Goal: Transaction & Acquisition: Purchase product/service

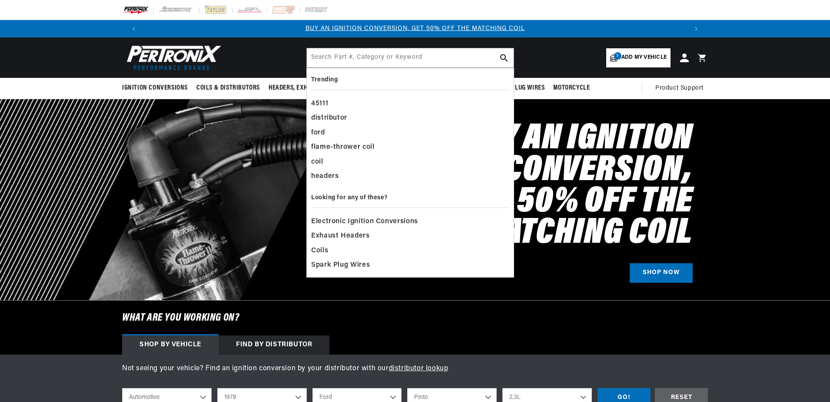
select select "1978"
select select "Ford"
select select "Pinto"
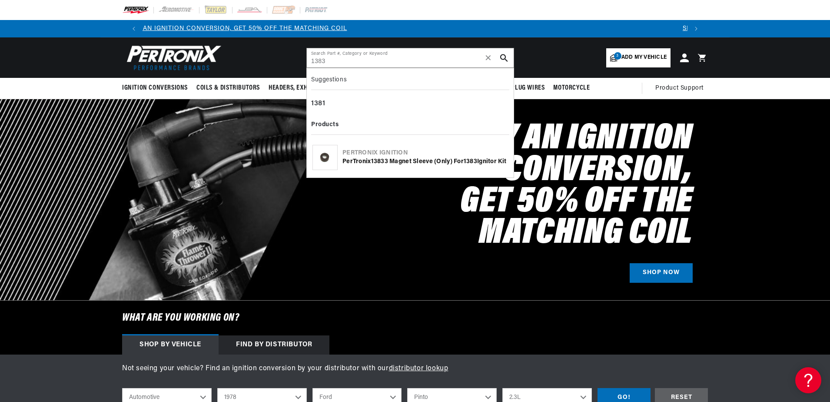
type input "1383"
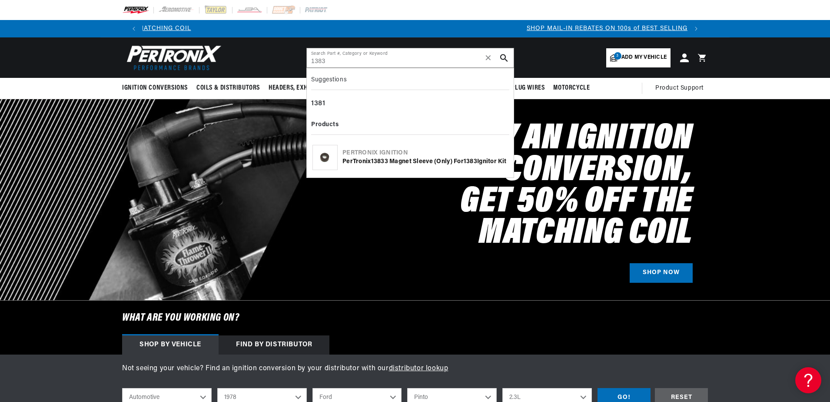
click at [413, 157] on div "PerTronix 1383 3 Magnet Sleeve (only) for 1383 Ignitor Kit" at bounding box center [426, 161] width 166 height 9
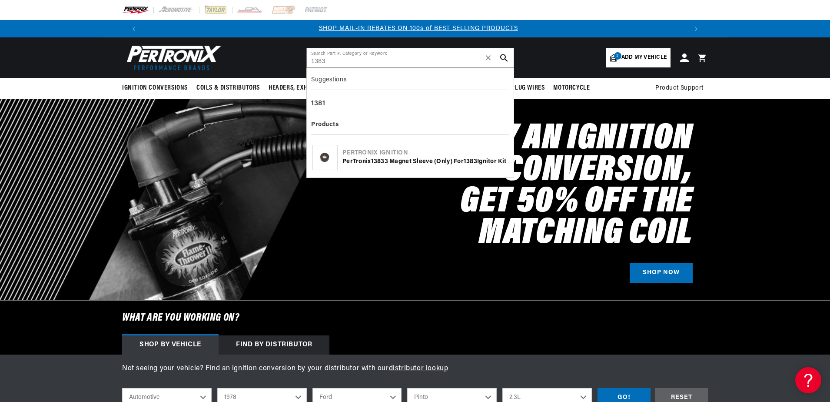
scroll to position [0, 543]
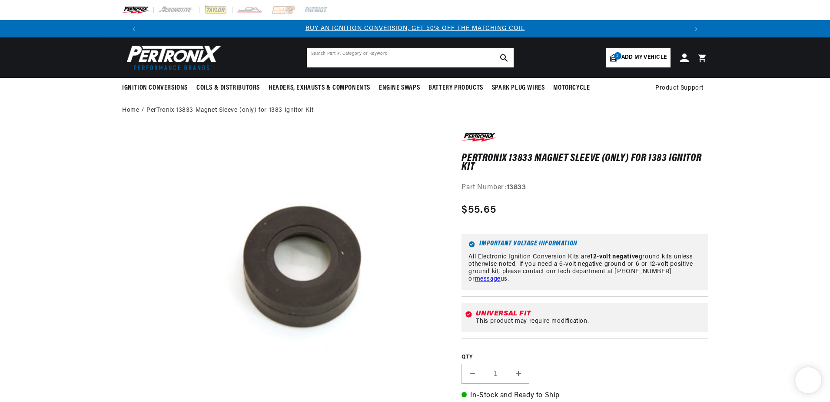
click at [403, 59] on input "text" at bounding box center [410, 57] width 207 height 19
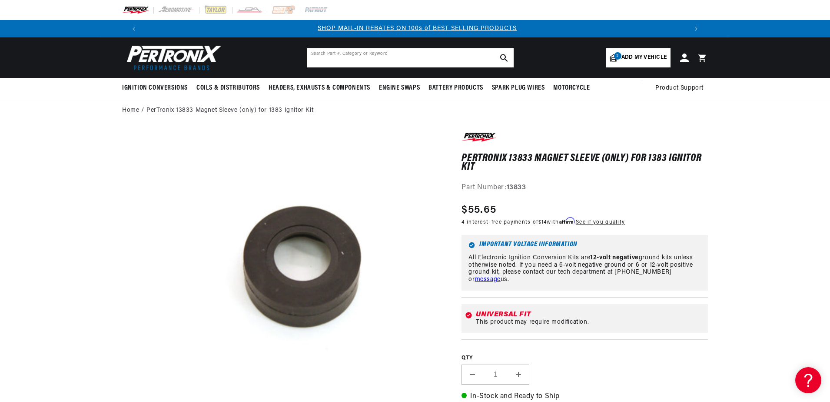
click at [411, 56] on input "text" at bounding box center [410, 57] width 207 height 19
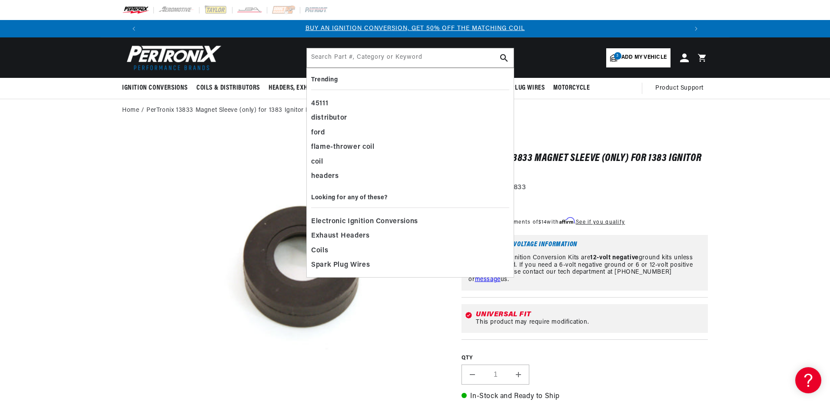
click at [614, 56] on icon at bounding box center [613, 58] width 7 height 8
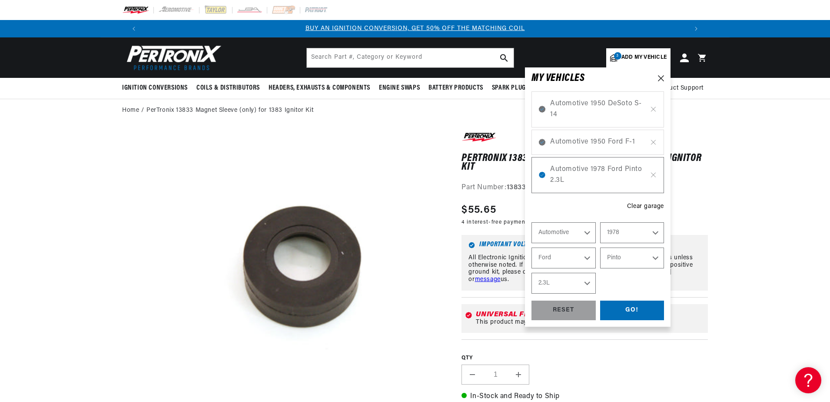
select select "Year"
select select "Make"
select select "Model"
select select "Engine"
click at [655, 110] on icon at bounding box center [653, 109] width 7 height 7
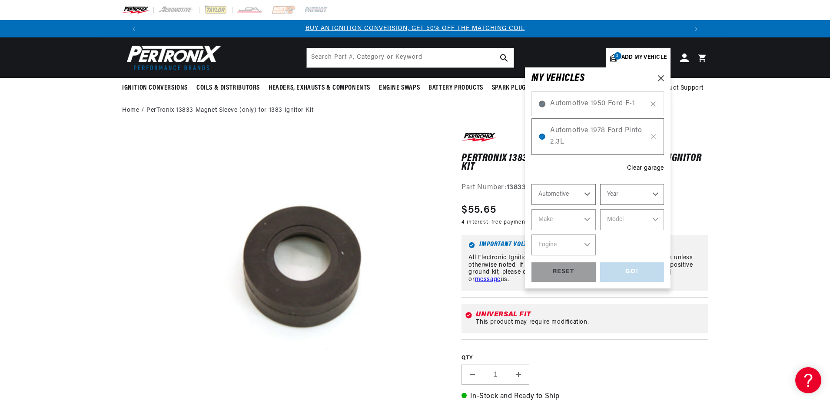
click at [653, 105] on icon at bounding box center [653, 103] width 7 height 7
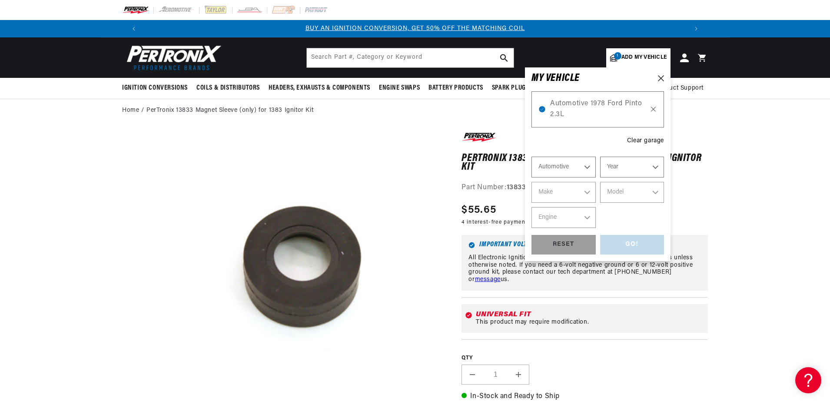
click at [653, 111] on icon at bounding box center [653, 109] width 7 height 7
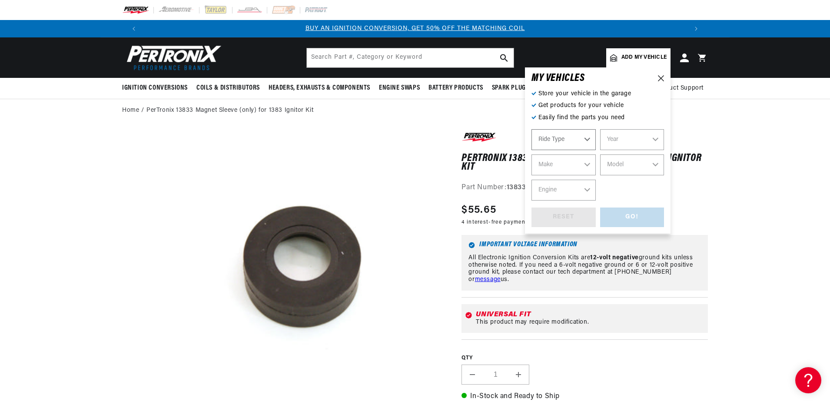
click at [584, 138] on select "Ride Type Automotive Agricultural Industrial Marine Motorcycle" at bounding box center [564, 139] width 64 height 21
select select "Automotive"
click at [532, 129] on select "Ride Type Automotive Agricultural Industrial Marine Motorcycle" at bounding box center [564, 139] width 64 height 21
select select "Automotive"
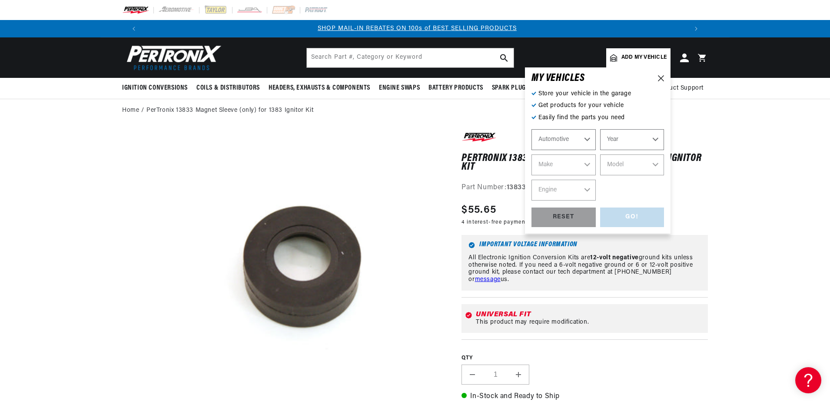
drag, startPoint x: 626, startPoint y: 133, endPoint x: 619, endPoint y: 140, distance: 9.2
click at [624, 133] on select "Year 2022 2021 2020 2019 2018 2017 2016 2015 2014 2013 2012 2011 2010 2009 2008…" at bounding box center [632, 139] width 64 height 21
select select "1966"
click at [600, 129] on select "Year 2022 2021 2020 2019 2018 2017 2016 2015 2014 2013 2012 2011 2010 2009 2008…" at bounding box center [632, 139] width 64 height 21
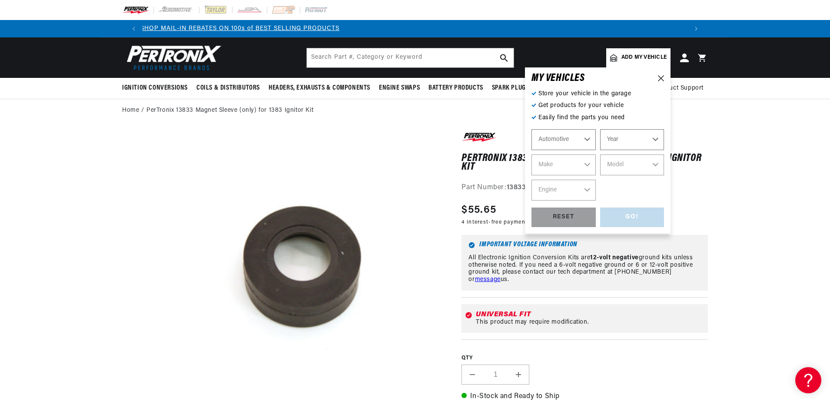
select select "1966"
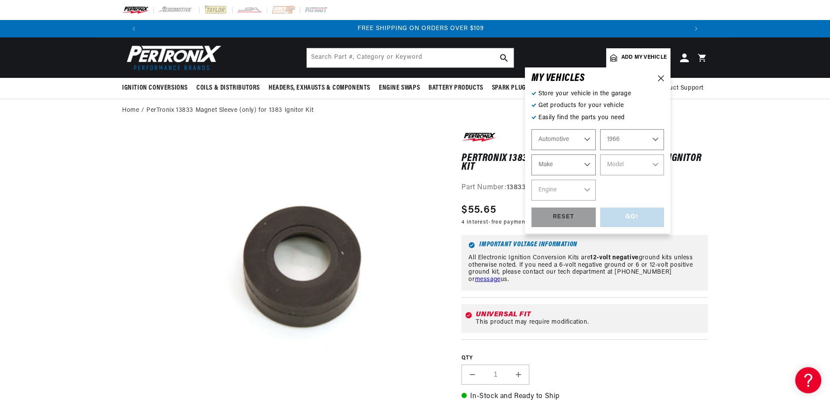
scroll to position [0, 1086]
click at [577, 163] on select "Make Alfa Romeo American Motors Aston Martin Austin Austin Healey Avanti Bentle…" at bounding box center [564, 164] width 64 height 21
select select "Chrysler"
click at [532, 154] on select "Make Alfa Romeo American Motors Aston Martin Austin Austin Healey Avanti Bentle…" at bounding box center [564, 164] width 64 height 21
select select "Chrysler"
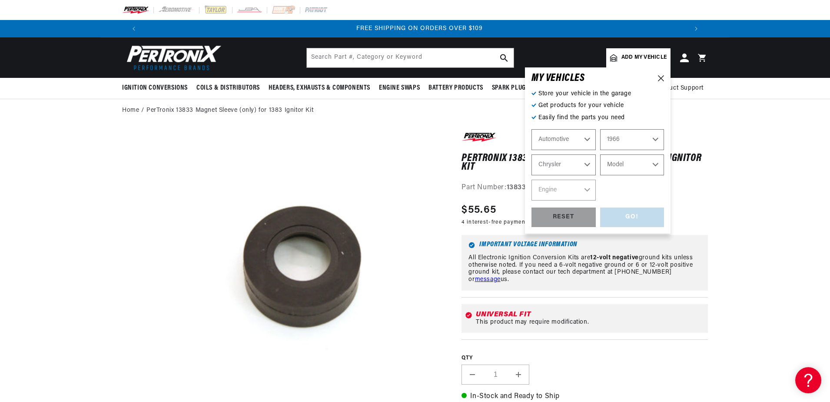
click at [621, 167] on select "Model 300 Imperial New Yorker Newport Town & Country" at bounding box center [632, 164] width 64 height 21
select select "300"
click at [600, 154] on select "Model 300 Imperial New Yorker Newport Town & Country" at bounding box center [632, 164] width 64 height 21
select select "300"
click at [577, 193] on select "Engine 6.8L 7.0L 383cid / 6.3L 440cid / 7.2L" at bounding box center [564, 190] width 64 height 21
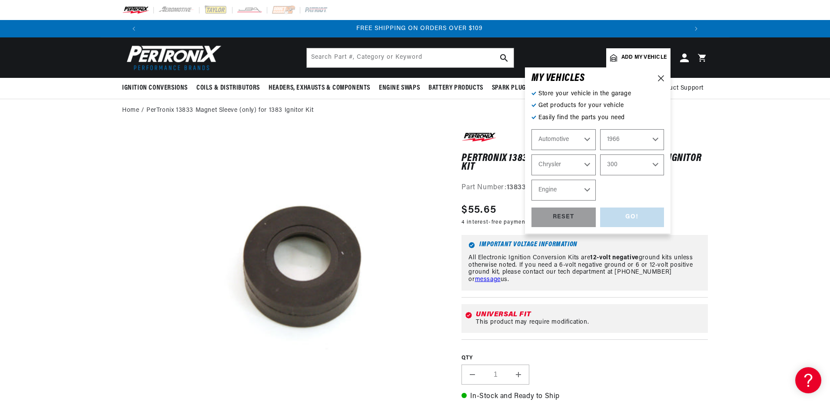
select select "6.8L"
click at [532, 180] on select "Engine 6.8L 7.0L 383cid / 6.3L 440cid / 7.2L" at bounding box center [564, 190] width 64 height 21
select select "6.8L"
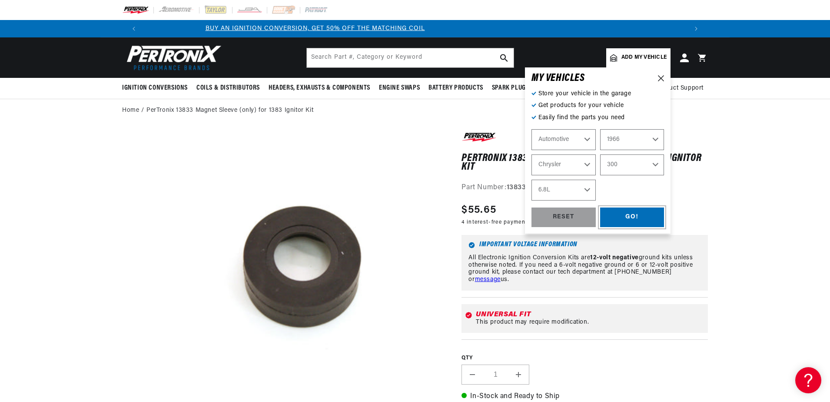
scroll to position [0, 4]
click at [629, 215] on div "GO!" at bounding box center [632, 217] width 64 height 20
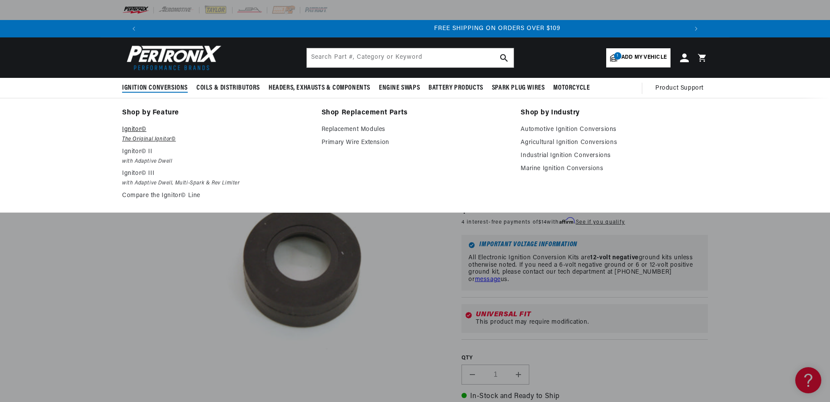
scroll to position [0, 1086]
click at [136, 130] on p "Ignitor©" at bounding box center [215, 129] width 187 height 10
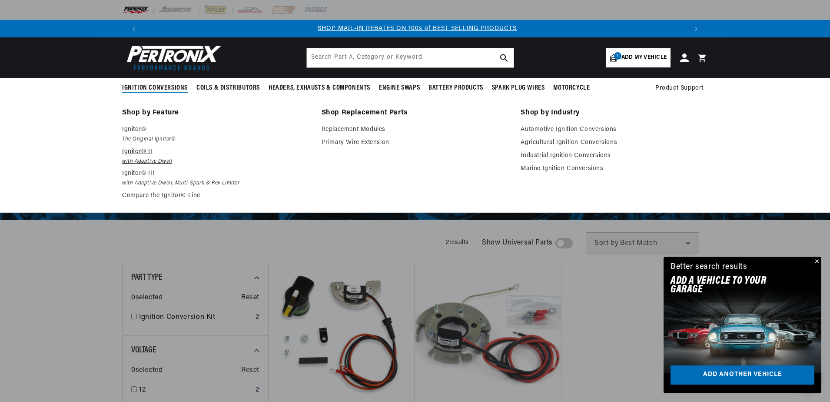
click at [146, 154] on p "Ignitor© II" at bounding box center [215, 152] width 187 height 10
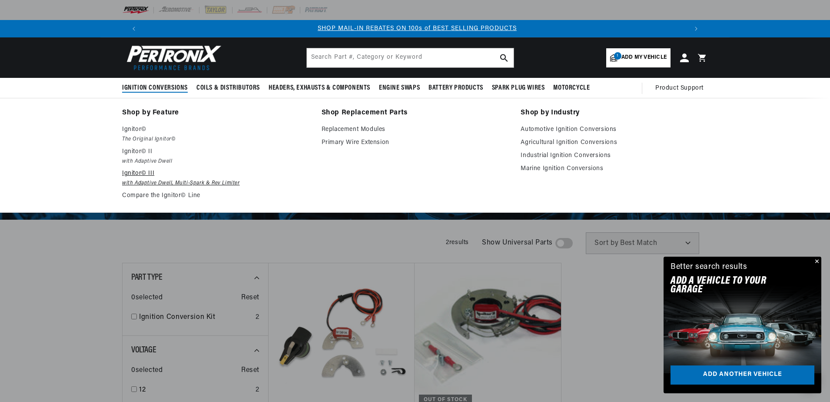
click at [142, 173] on p "Ignitor© III" at bounding box center [215, 173] width 187 height 10
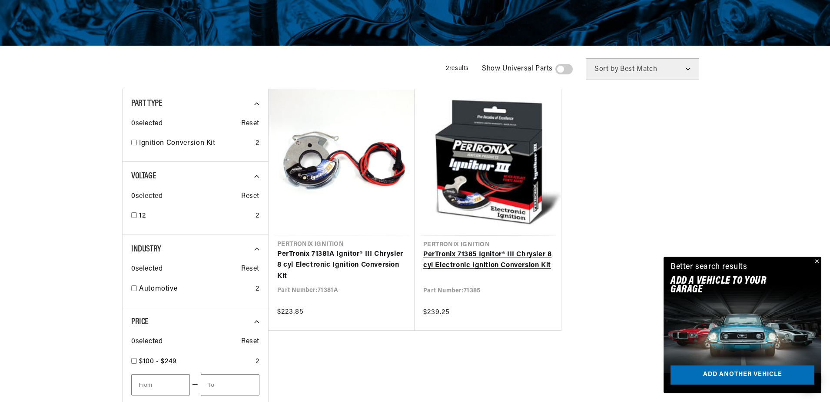
scroll to position [0, 1086]
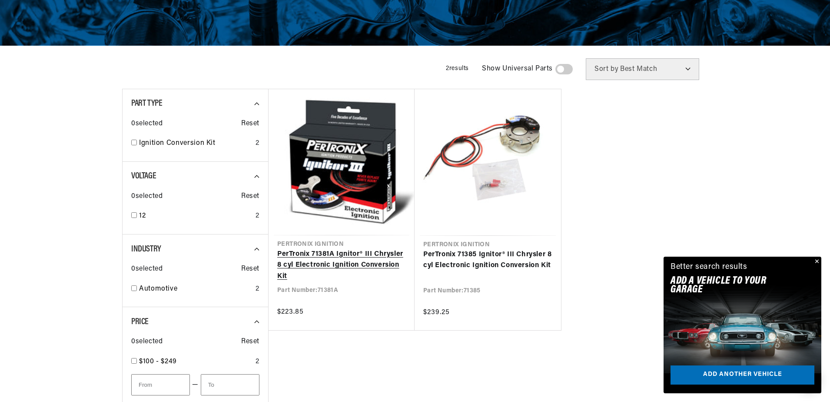
click at [367, 264] on link "PerTronix 71381A Ignitor® III Chrysler 8 cyl Electronic Ignition Conversion Kit" at bounding box center [341, 265] width 129 height 33
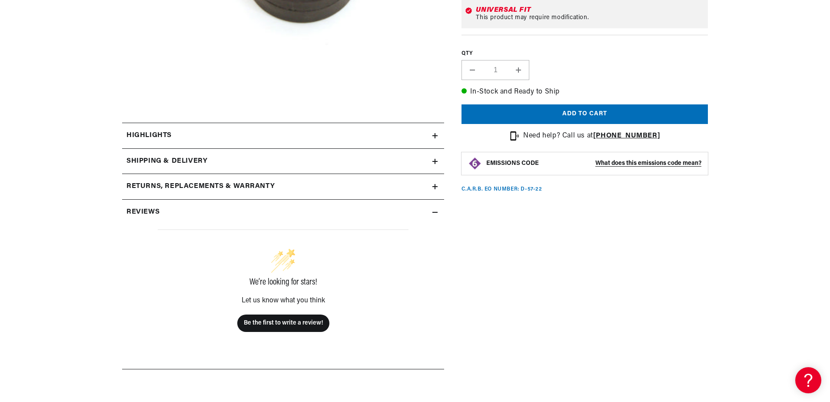
scroll to position [0, 543]
click at [434, 136] on icon at bounding box center [435, 136] width 5 height 0
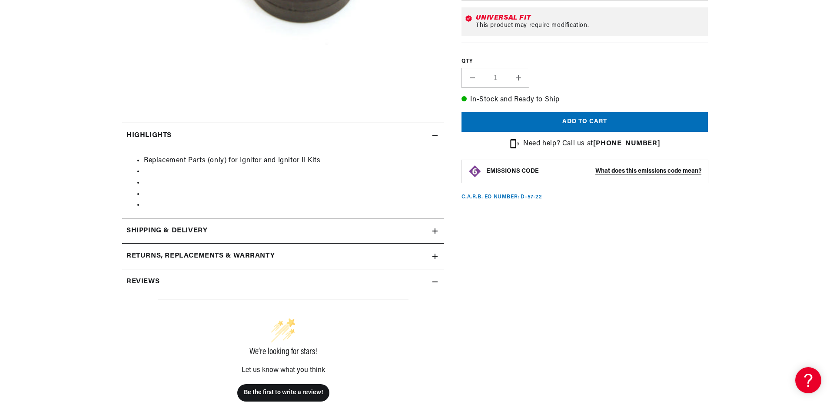
click at [438, 138] on summary "Highlights" at bounding box center [283, 135] width 322 height 25
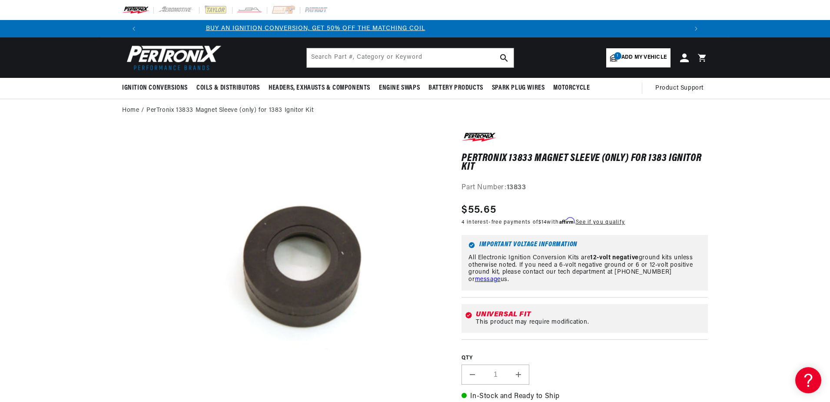
scroll to position [0, 0]
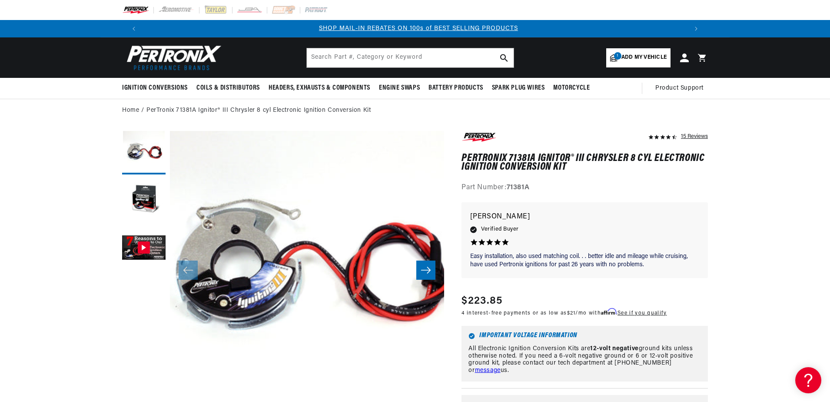
scroll to position [0, 543]
click at [425, 267] on icon "Slide right" at bounding box center [426, 270] width 10 height 9
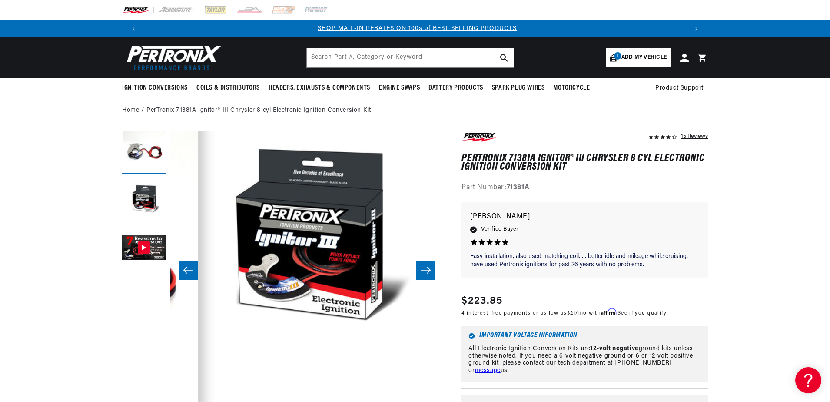
scroll to position [0, 274]
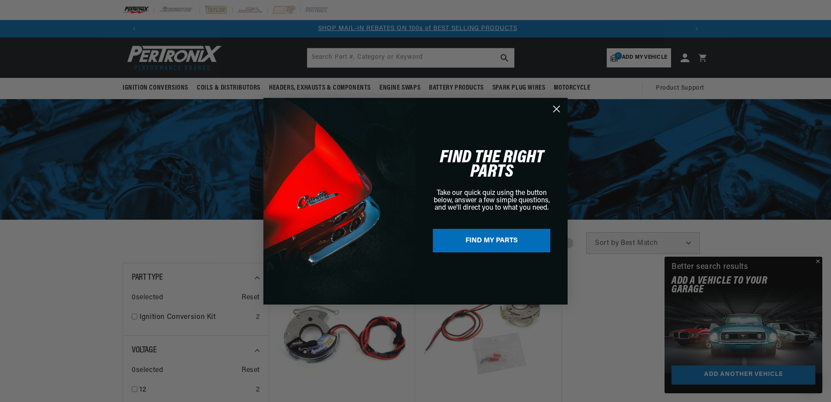
click at [163, 87] on div "Close dialog FIND THE RIGHT PARTS Take our quick quiz using the button below, a…" at bounding box center [415, 201] width 831 height 402
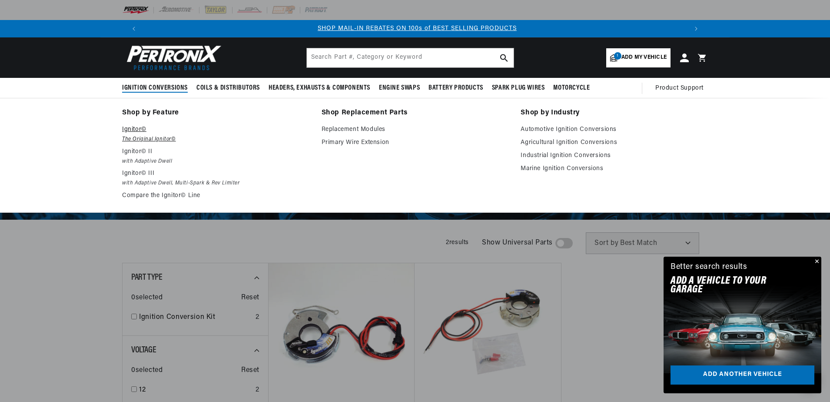
click at [136, 133] on p "Ignitor©" at bounding box center [215, 129] width 187 height 10
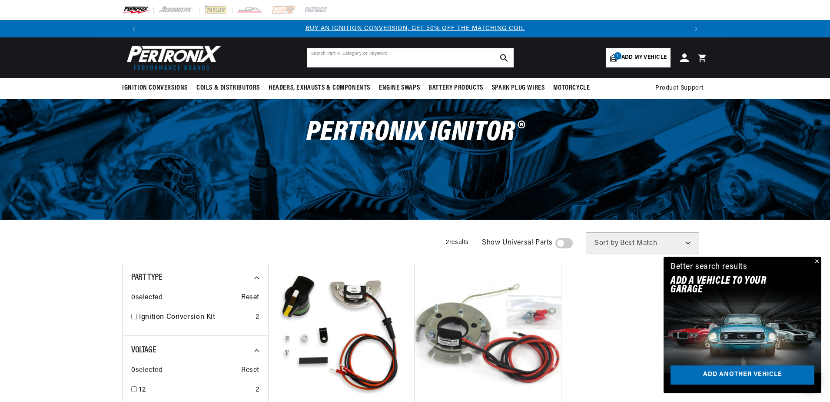
click at [357, 58] on input "text" at bounding box center [410, 57] width 207 height 19
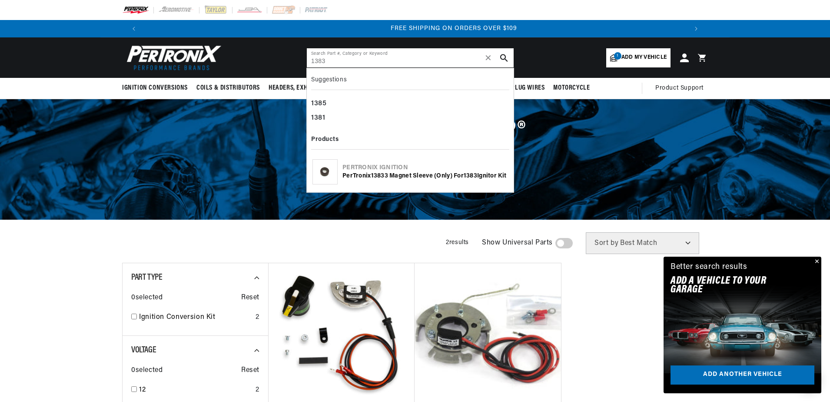
scroll to position [0, 1086]
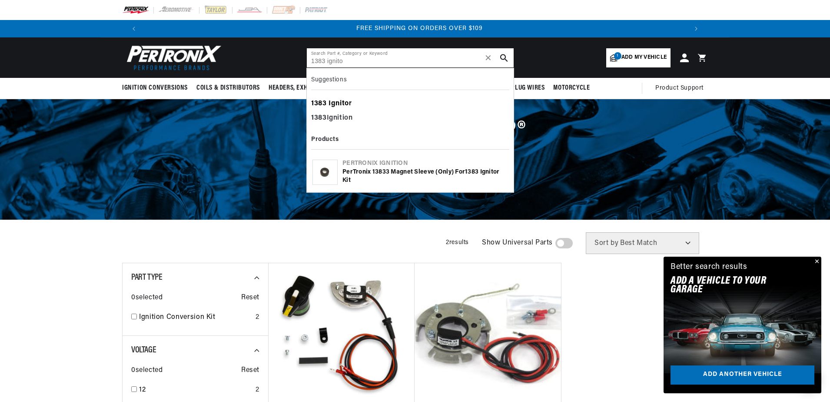
type input "1383 ignito"
click at [341, 103] on b "Ignito" at bounding box center [339, 103] width 20 height 7
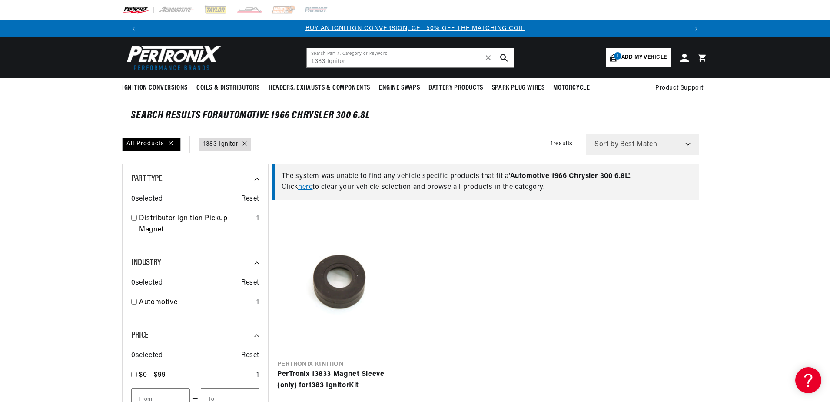
click at [307, 187] on link "here" at bounding box center [305, 186] width 14 height 7
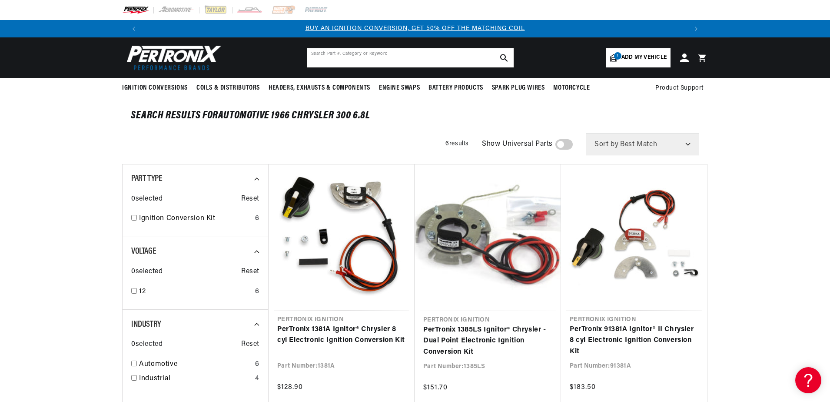
click at [369, 56] on input "text" at bounding box center [410, 57] width 207 height 19
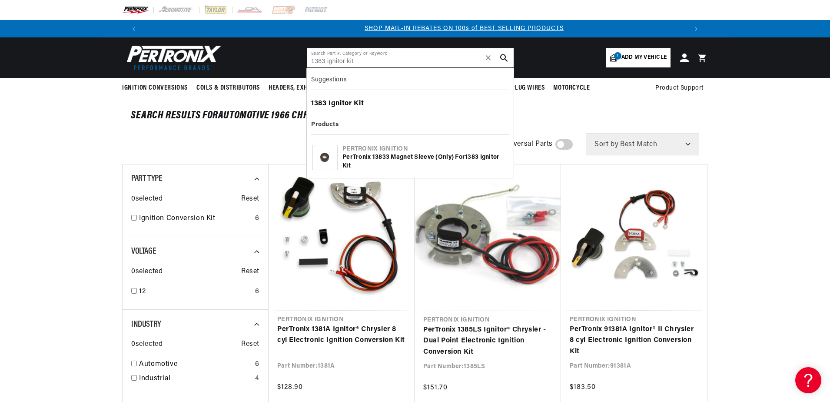
scroll to position [0, 543]
click at [338, 106] on b "Ignitor" at bounding box center [340, 103] width 23 height 7
type input "1383 Ignitor Kit"
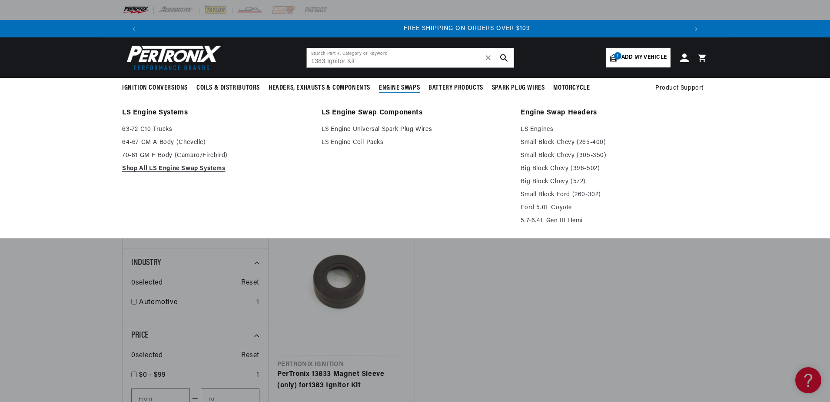
scroll to position [0, 1086]
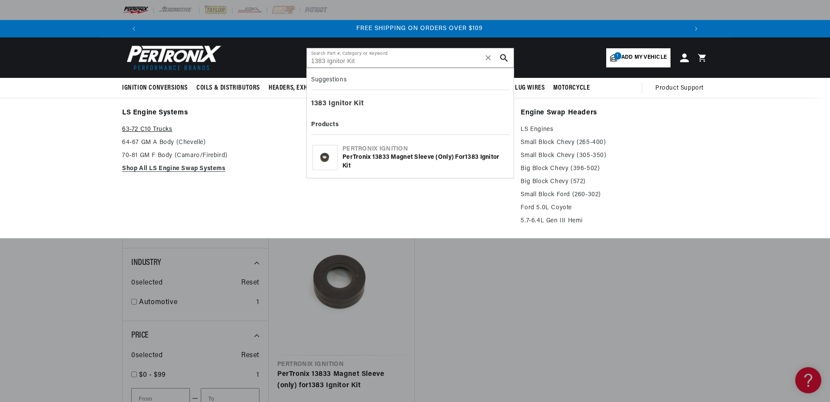
click at [158, 125] on link "63-72 C10 Trucks" at bounding box center [215, 129] width 187 height 10
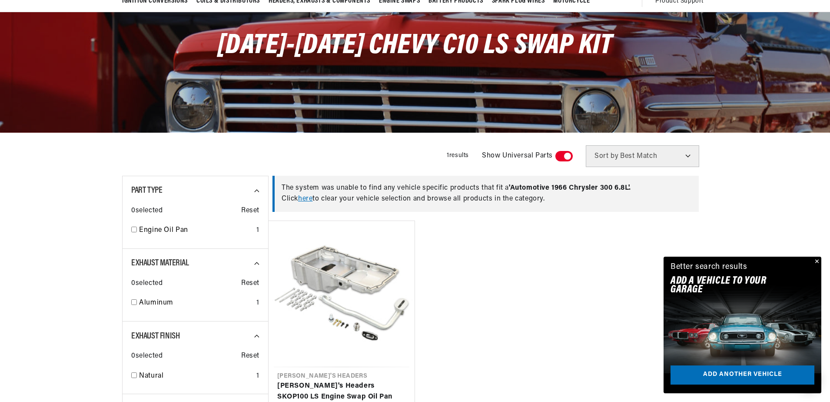
click at [688, 157] on select "Best Match Featured Name, A-Z Name, Z-A Price, Low to High Price, High to Low" at bounding box center [642, 156] width 113 height 22
click at [725, 185] on div at bounding box center [415, 405] width 630 height 521
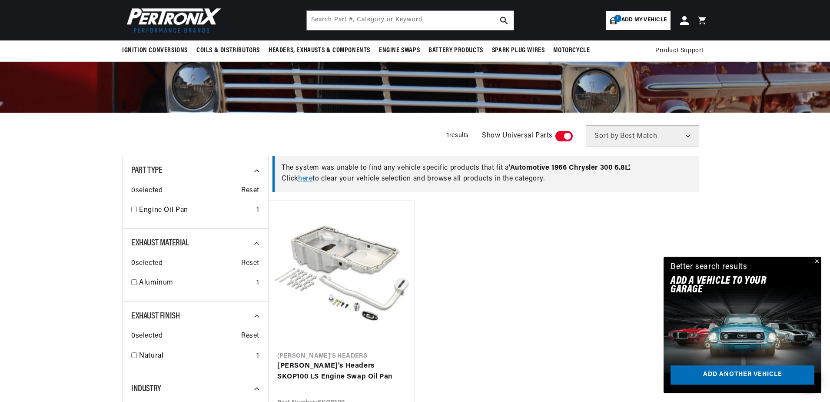
scroll to position [43, 0]
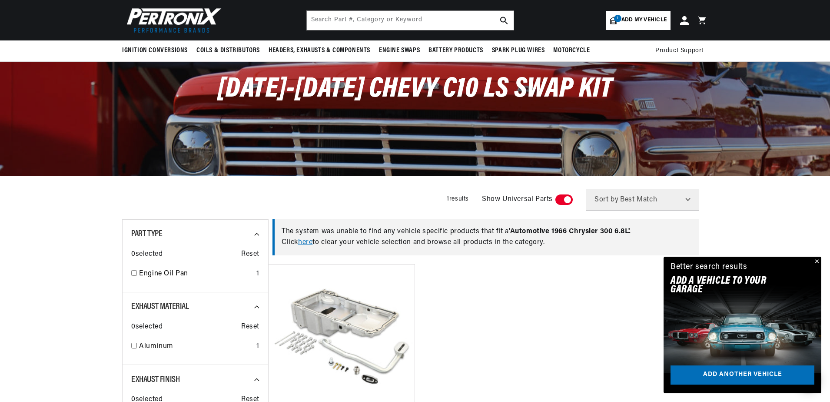
click at [311, 242] on link "here" at bounding box center [305, 242] width 14 height 7
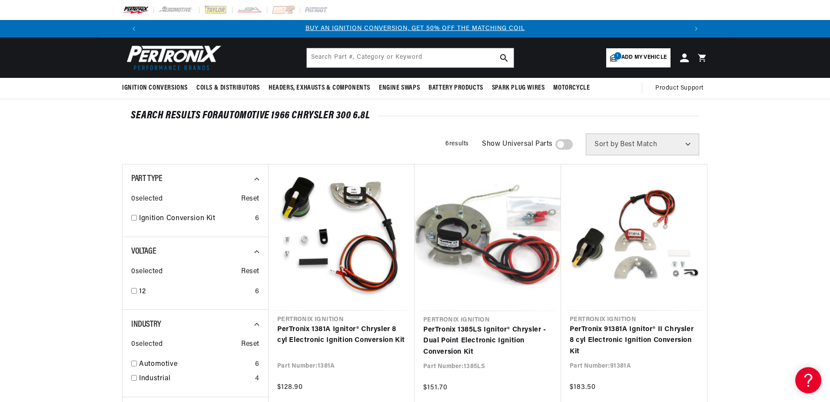
click at [646, 57] on span "Add my vehicle" at bounding box center [644, 57] width 45 height 8
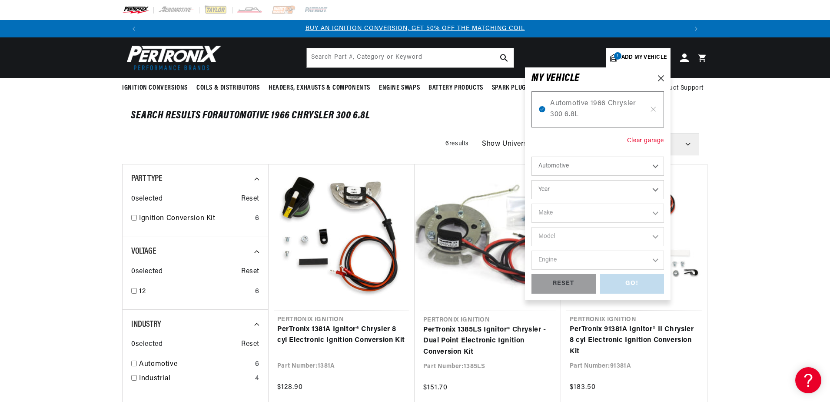
click at [654, 143] on div "Clear garage" at bounding box center [645, 141] width 37 height 10
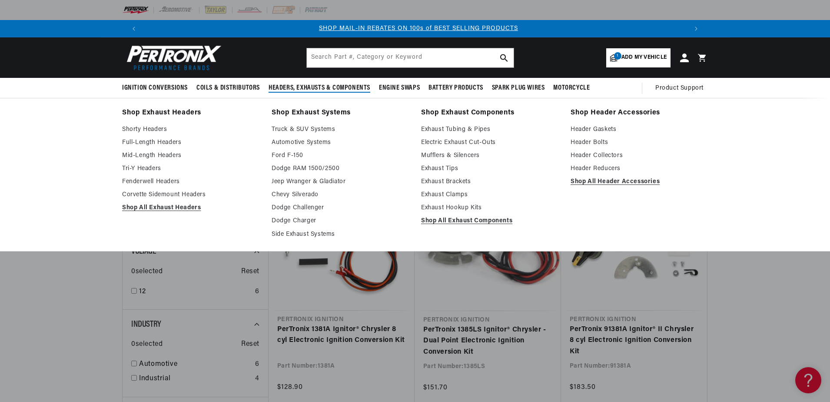
scroll to position [0, 543]
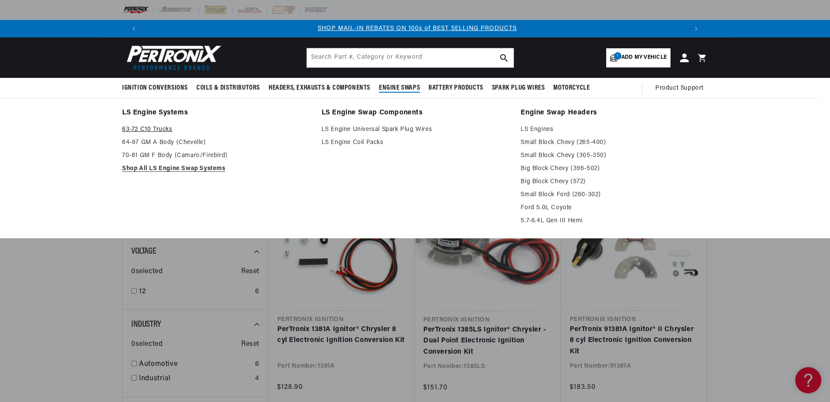
click at [165, 127] on link "63-72 C10 Trucks" at bounding box center [215, 129] width 187 height 10
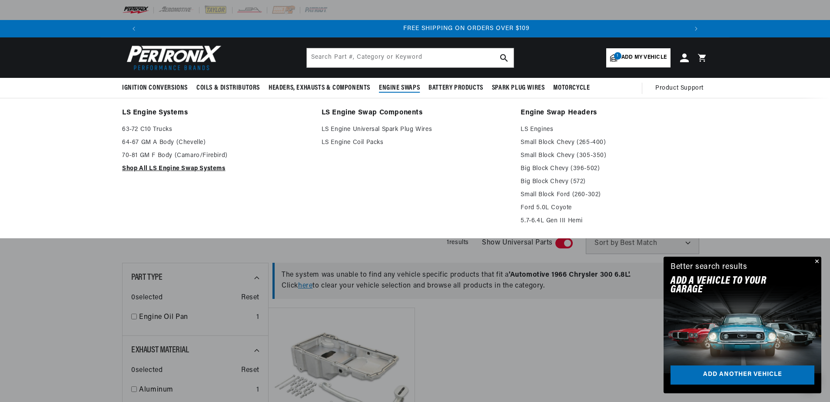
scroll to position [0, 1086]
click at [536, 129] on link "LS Engines" at bounding box center [614, 129] width 187 height 10
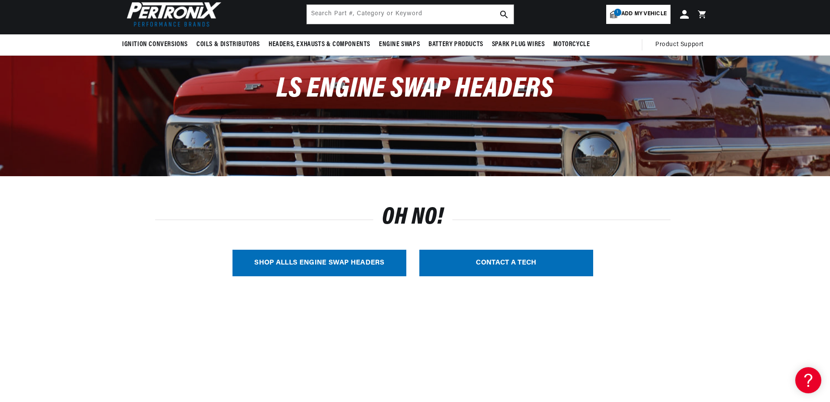
click at [376, 264] on link "SHOP ALL LS Engine Swap Headers" at bounding box center [320, 263] width 174 height 27
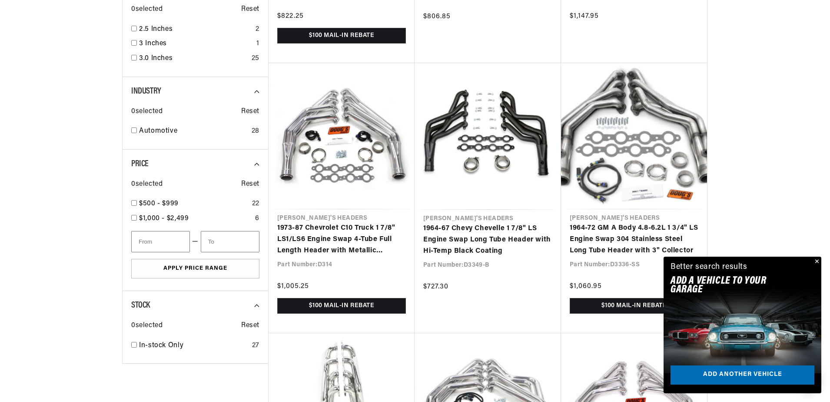
scroll to position [0, 1086]
